Goal: Find specific page/section: Find specific page/section

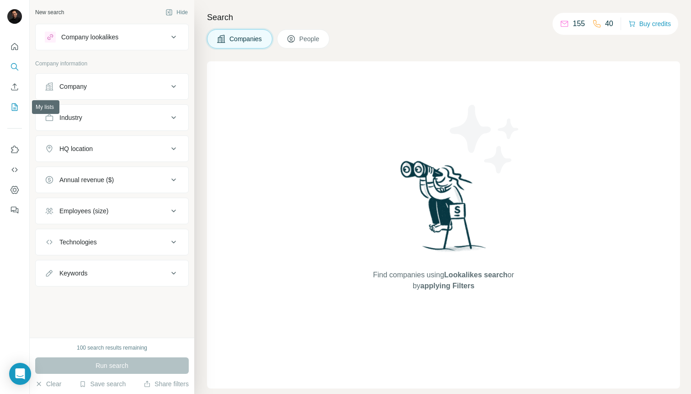
click at [13, 108] on icon "My lists" at bounding box center [14, 106] width 9 height 9
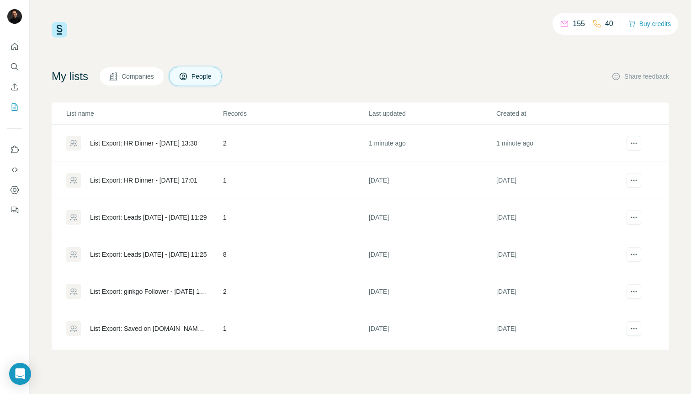
click at [128, 145] on div "List Export: HR Dinner - [DATE] 13:30" at bounding box center [143, 143] width 107 height 9
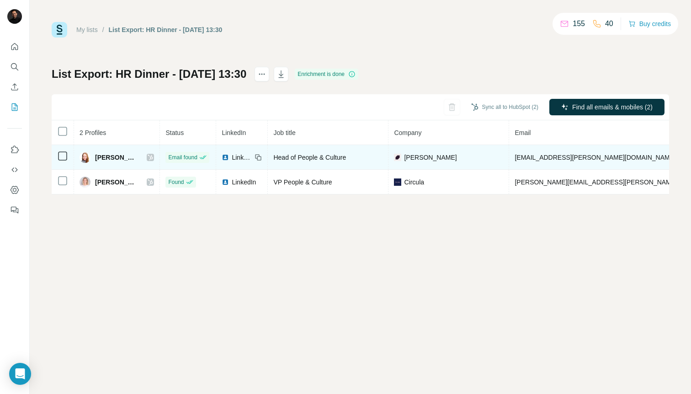
click at [148, 157] on icon at bounding box center [150, 157] width 5 height 7
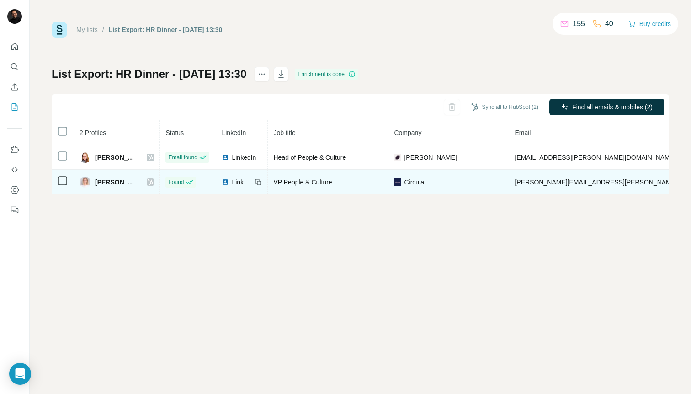
click at [99, 183] on span "[PERSON_NAME]" at bounding box center [116, 181] width 43 height 9
click at [148, 185] on icon at bounding box center [150, 181] width 5 height 7
